Goal: Transaction & Acquisition: Subscribe to service/newsletter

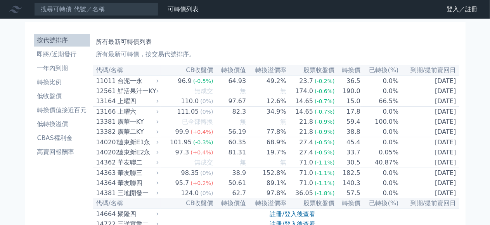
click at [0, 0] on icon at bounding box center [0, 0] width 0 height 0
click at [0, 0] on link "登入／註冊" at bounding box center [0, 0] width 0 height 0
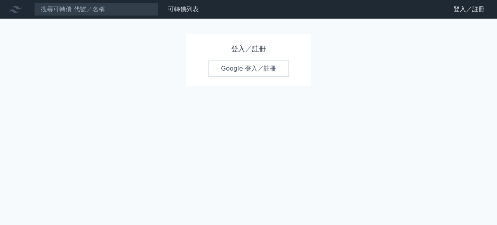
click at [258, 68] on link "Google 登入／註冊" at bounding box center [248, 69] width 81 height 16
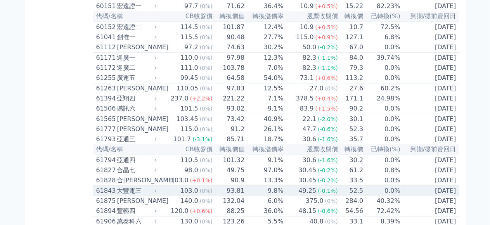
scroll to position [2833, 0]
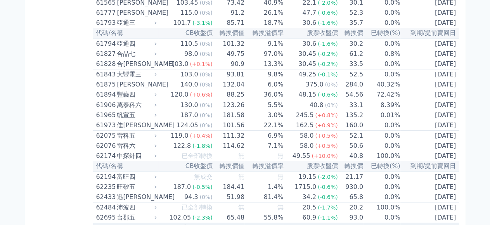
click at [257, 223] on td "64.2%" at bounding box center [264, 228] width 39 height 10
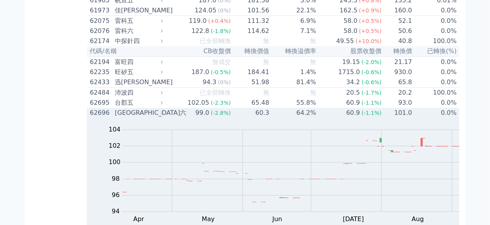
scroll to position [2871, 0]
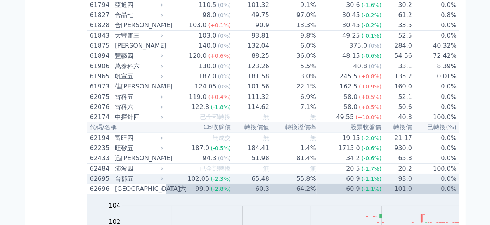
click at [317, 174] on td "60.9 (-1.1%)" at bounding box center [350, 179] width 66 height 10
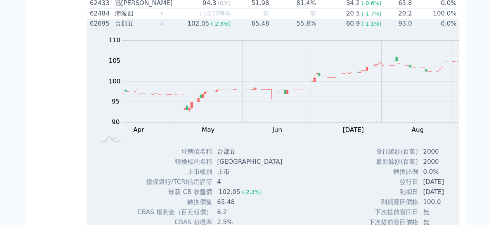
scroll to position [2910, 0]
